Goal: Navigation & Orientation: Understand site structure

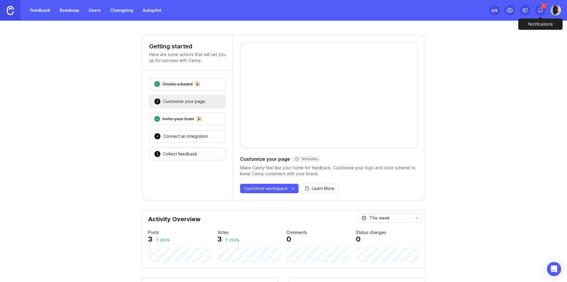
click at [544, 11] on div "1" at bounding box center [540, 10] width 11 height 11
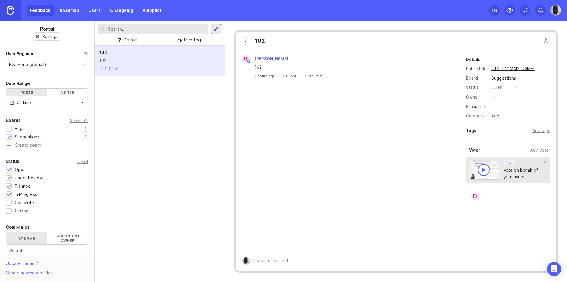
click at [69, 12] on link "Roadmap" at bounding box center [69, 10] width 27 height 11
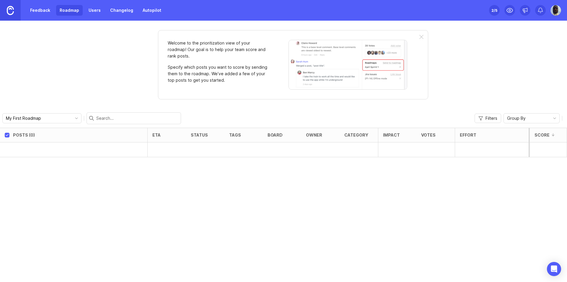
click at [97, 10] on link "Users" at bounding box center [94, 10] width 19 height 11
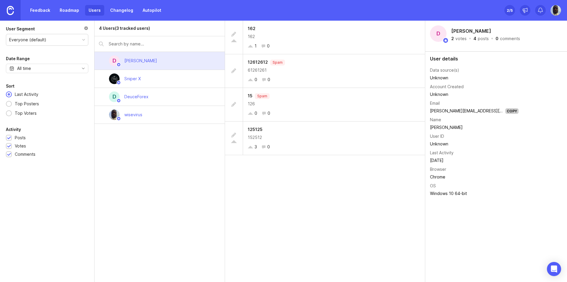
click at [117, 10] on link "Changelog" at bounding box center [122, 10] width 30 height 11
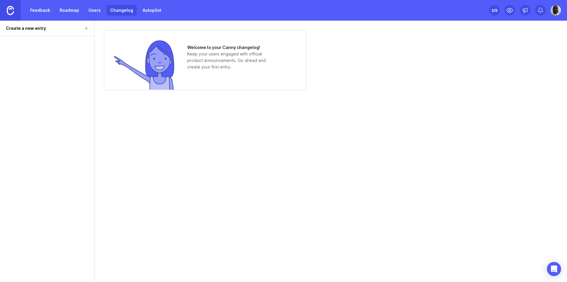
click at [41, 11] on link "Feedback" at bounding box center [40, 10] width 27 height 11
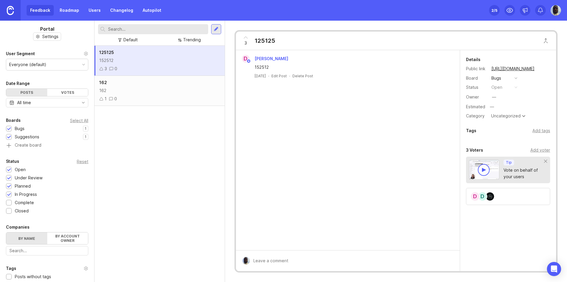
click at [38, 128] on div "Bugs 1 1" at bounding box center [47, 129] width 82 height 6
click at [21, 130] on div "Bugs" at bounding box center [20, 129] width 10 height 6
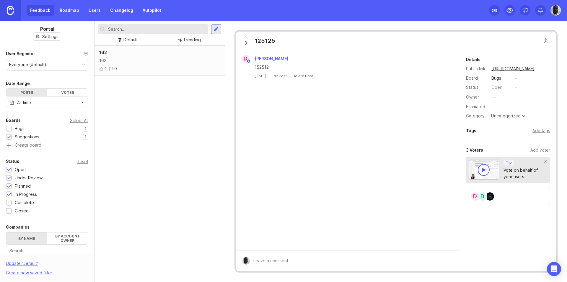
click at [21, 130] on div "Bugs" at bounding box center [20, 129] width 10 height 6
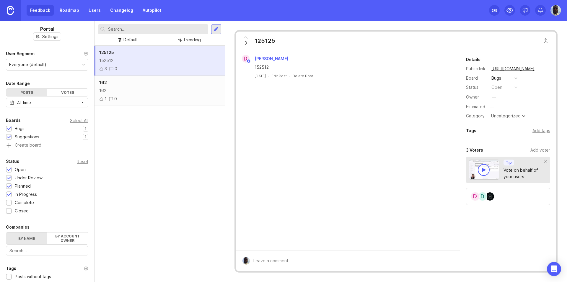
click at [19, 138] on div "Suggestions" at bounding box center [27, 137] width 25 height 6
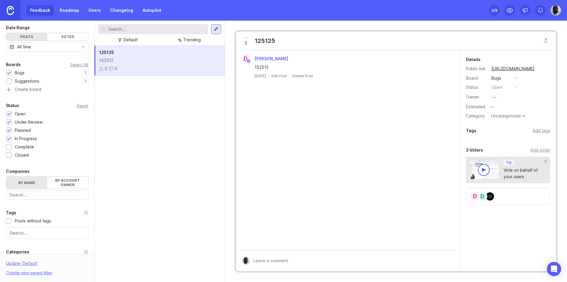
scroll to position [109, 0]
